Goal: Task Accomplishment & Management: Manage account settings

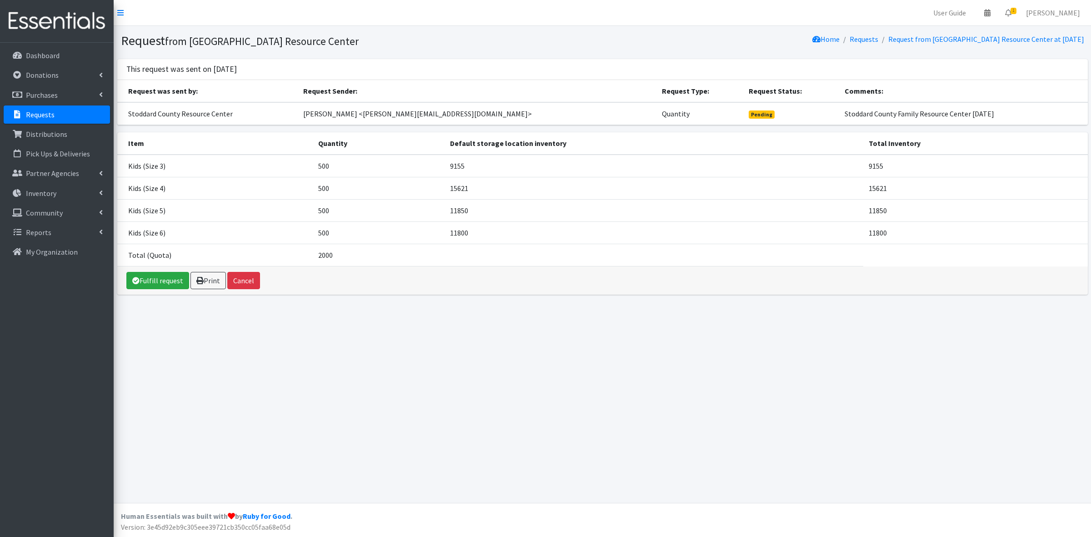
click at [69, 112] on link "Requests" at bounding box center [57, 114] width 106 height 18
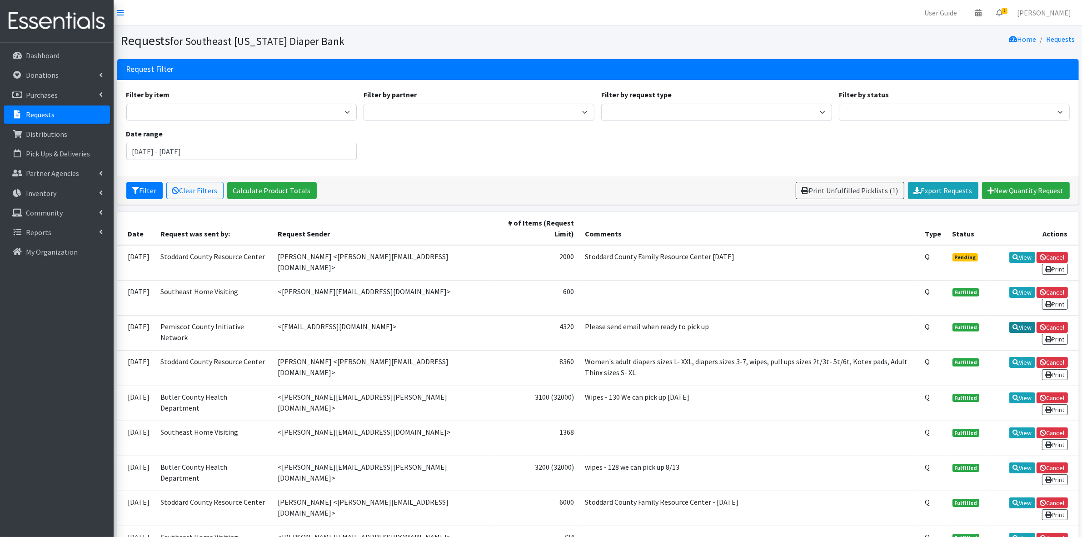
click at [1015, 325] on icon at bounding box center [1016, 327] width 6 height 6
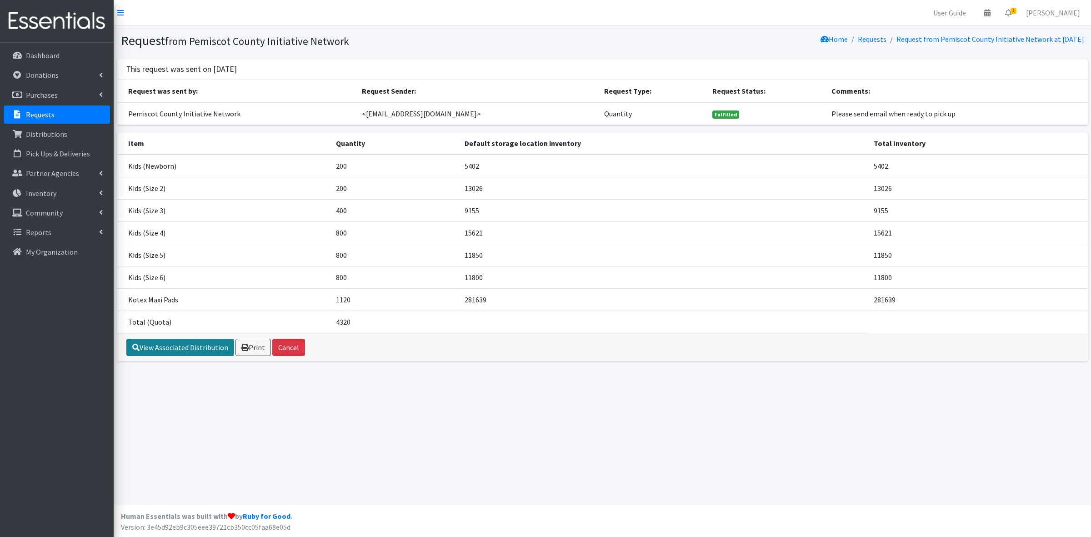
click at [149, 344] on link "View Associated Distribution" at bounding box center [180, 347] width 108 height 17
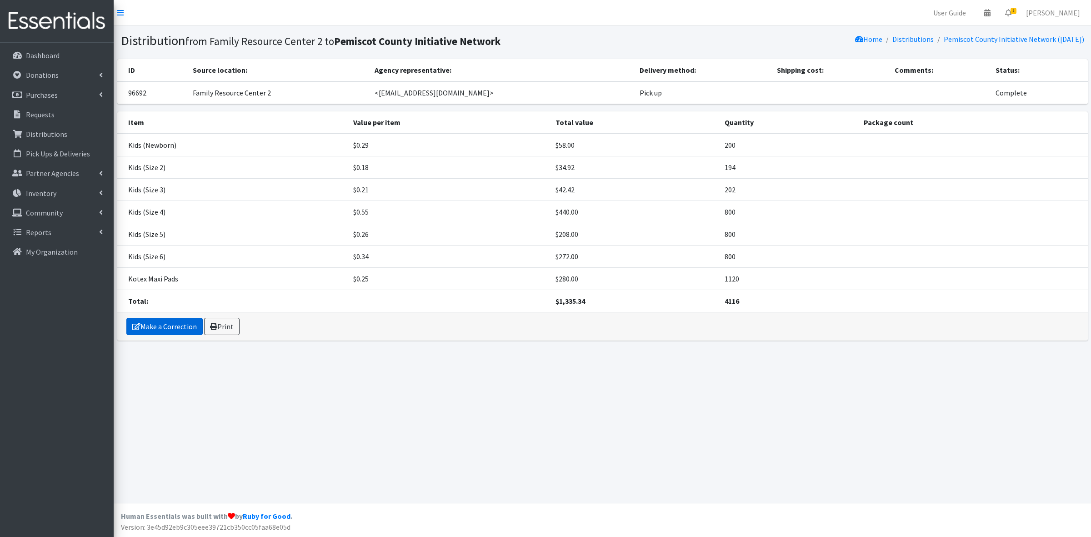
click at [151, 324] on link "Make a Correction" at bounding box center [164, 326] width 76 height 17
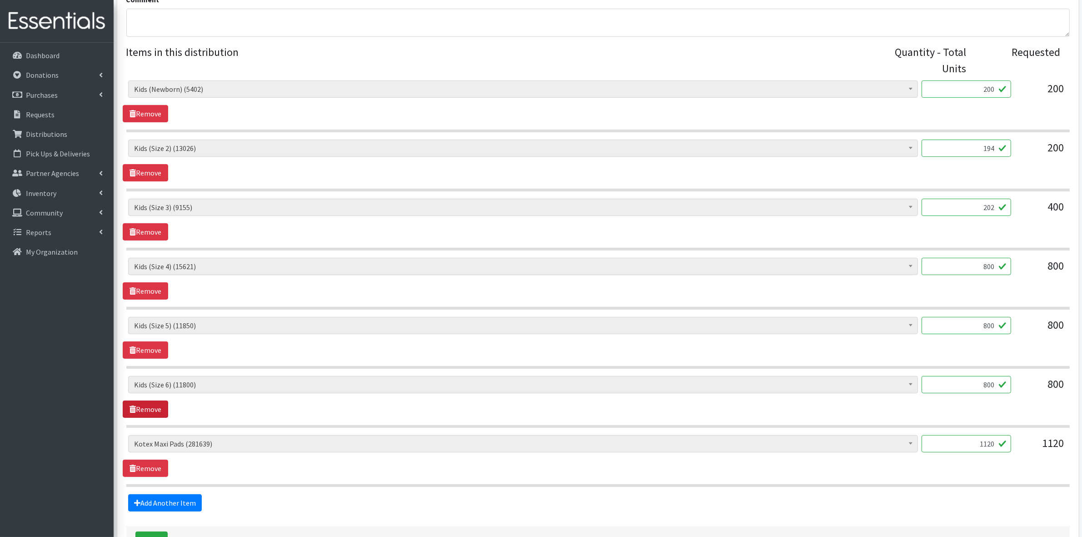
scroll to position [414, 0]
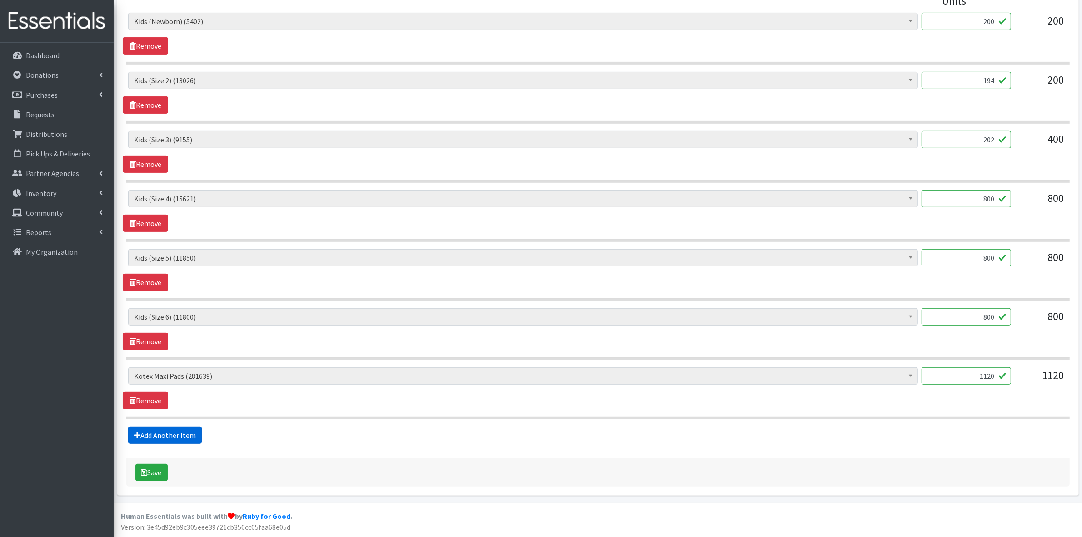
click at [156, 429] on link "Add Another Item" at bounding box center [165, 434] width 74 height 17
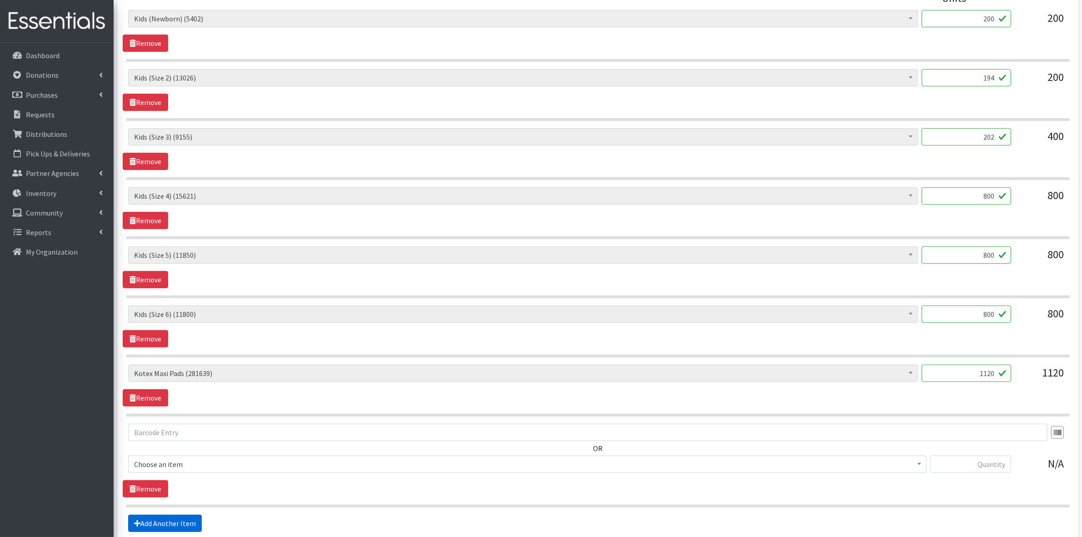
scroll to position [505, 0]
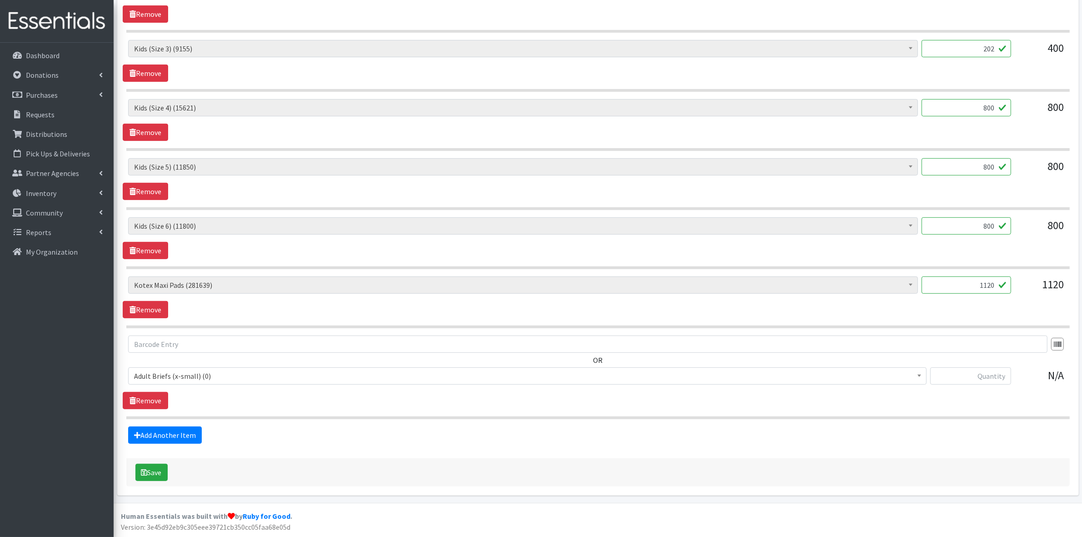
click at [178, 374] on span "Adult Briefs (x-small) (0)" at bounding box center [527, 376] width 787 height 13
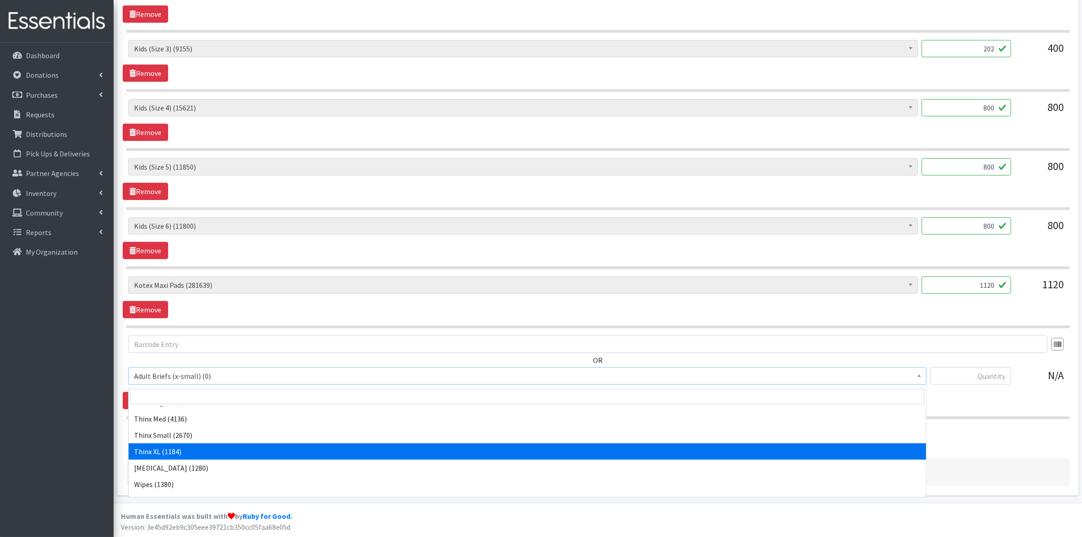
scroll to position [625, 0]
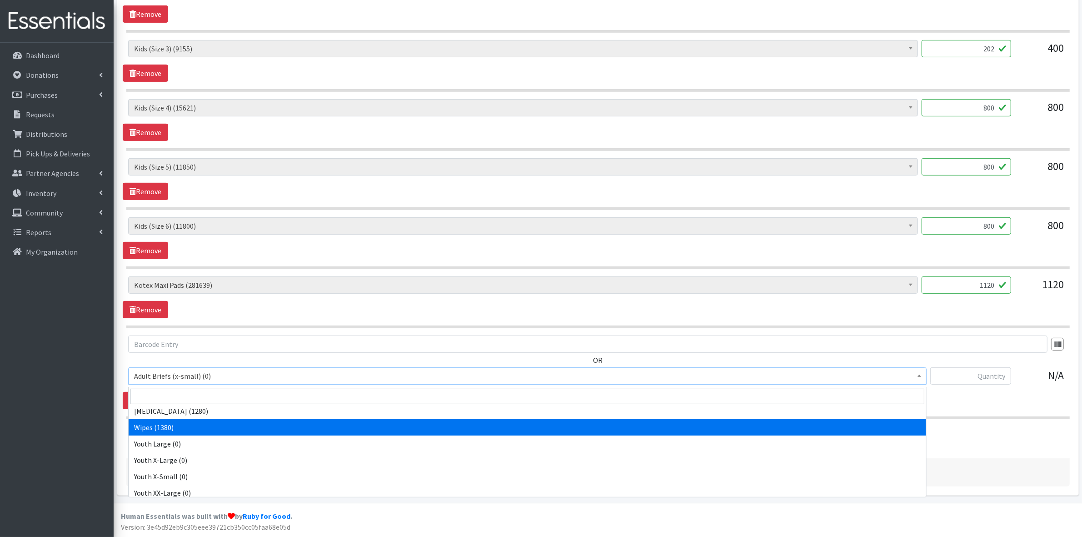
select select "4717"
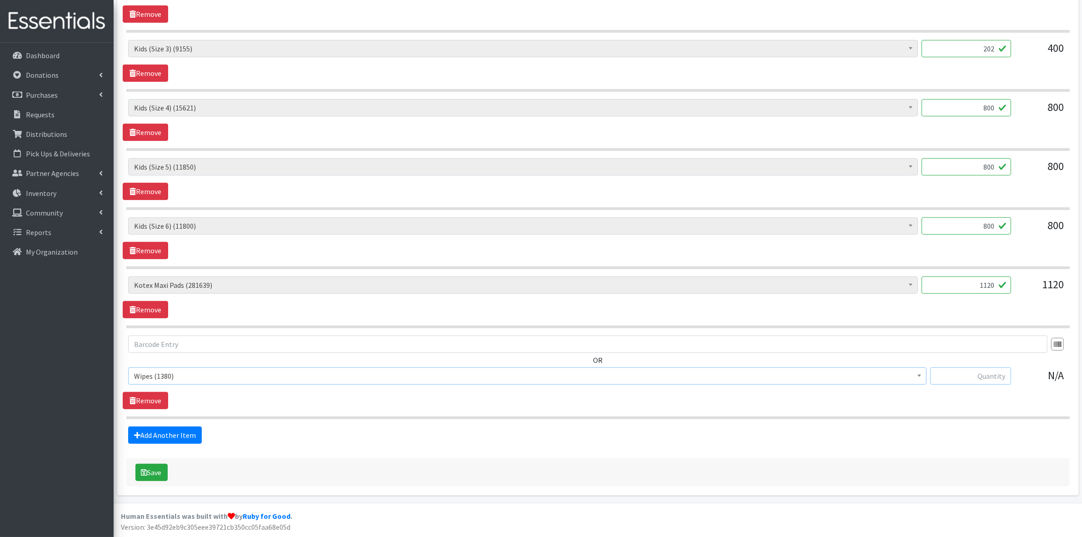
click at [961, 370] on input "text" at bounding box center [970, 375] width 81 height 17
type input "60"
click at [153, 475] on button "Save" at bounding box center [151, 472] width 32 height 17
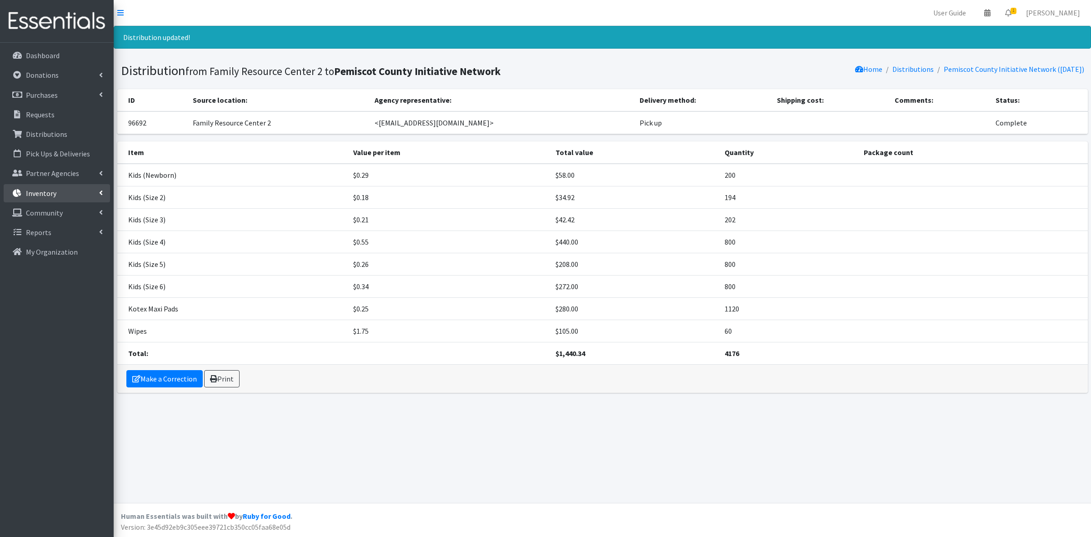
click at [37, 189] on p "Inventory" at bounding box center [41, 193] width 30 height 9
click at [37, 210] on link "Items & Inventory" at bounding box center [57, 213] width 106 height 18
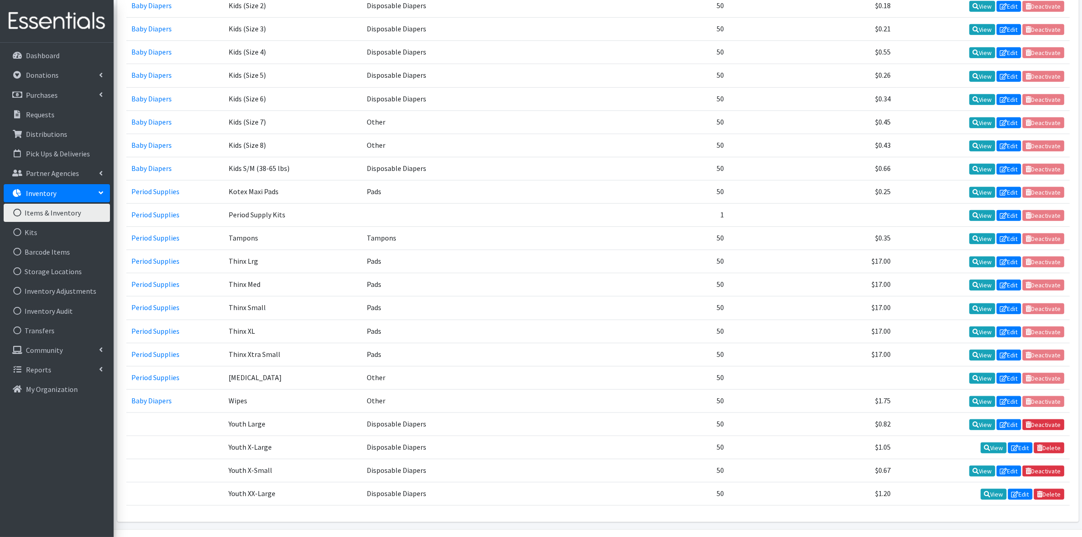
scroll to position [795, 0]
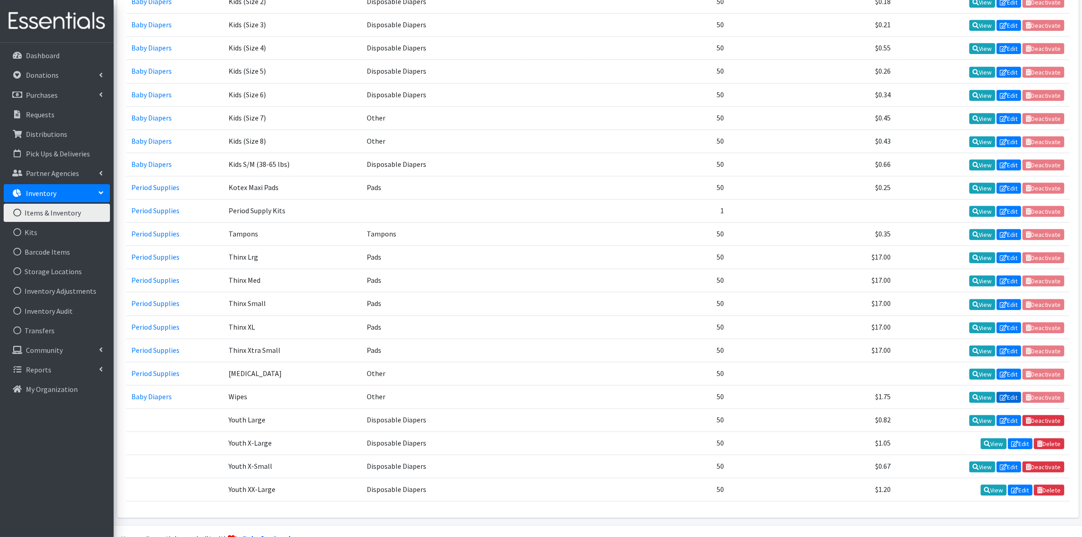
click at [1012, 393] on link "Edit" at bounding box center [1009, 397] width 25 height 11
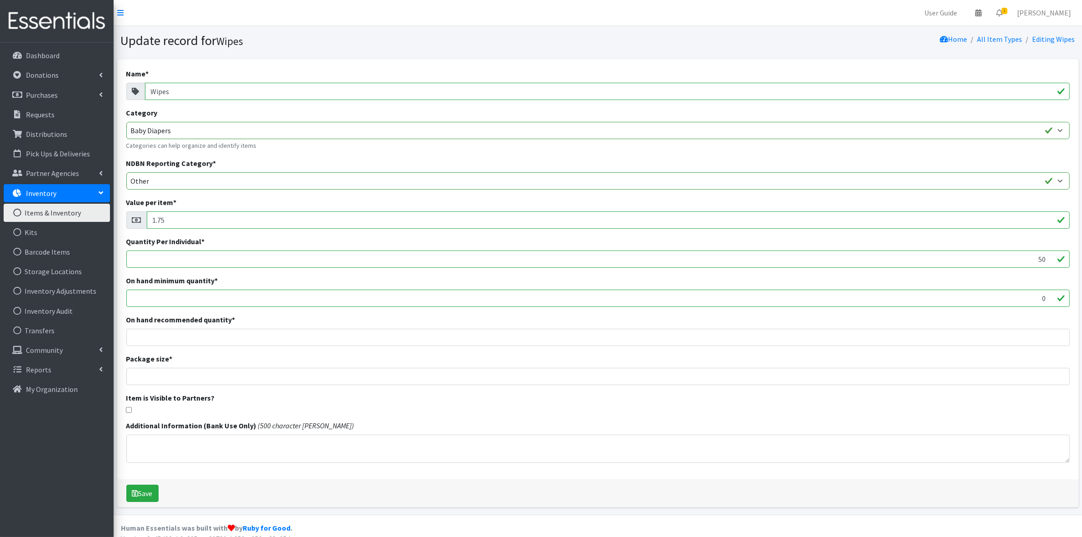
click at [123, 410] on div "Name * Wipes Category Adult Diapers Baby Diapers Period Supplies Out of Stock C…" at bounding box center [598, 269] width 962 height 420
click at [129, 411] on input "checkbox" at bounding box center [129, 410] width 6 height 6
checkbox input "true"
click at [136, 492] on icon "submit" at bounding box center [135, 493] width 6 height 7
